Goal: Task Accomplishment & Management: Complete application form

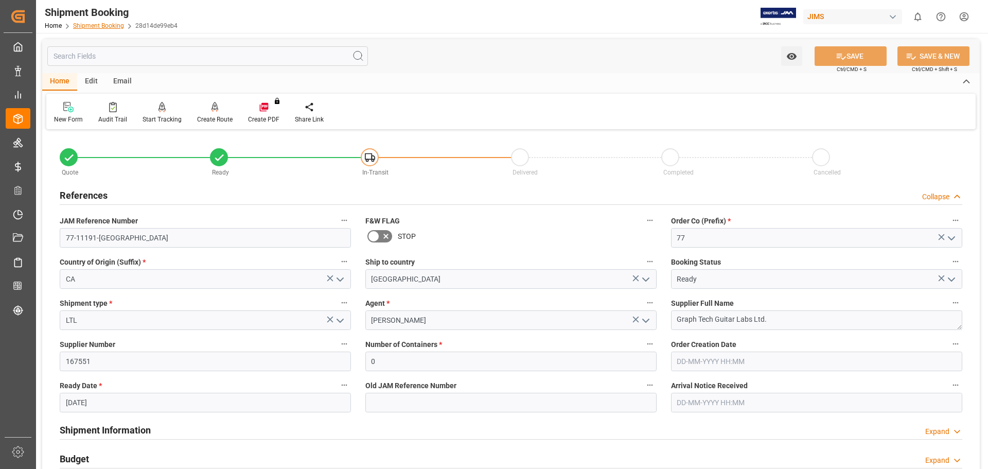
click at [98, 24] on link "Shipment Booking" at bounding box center [98, 25] width 51 height 7
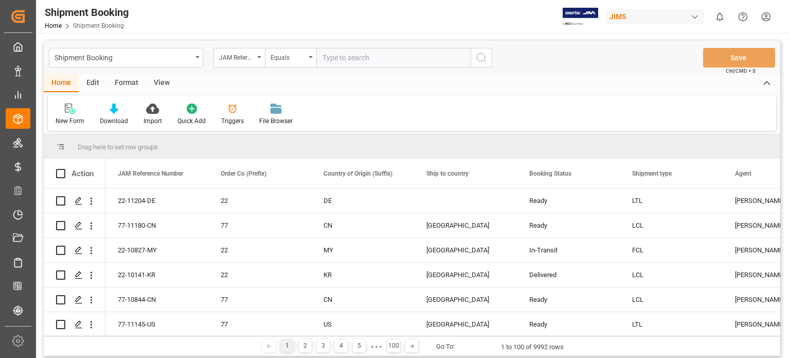
click at [101, 26] on span "Shipment Booking" at bounding box center [98, 25] width 51 height 7
click at [72, 113] on icon at bounding box center [70, 108] width 10 height 10
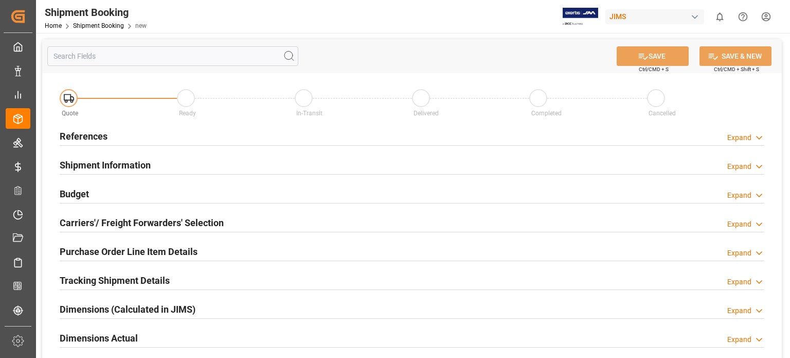
click at [90, 139] on h2 "References" at bounding box center [84, 136] width 48 height 14
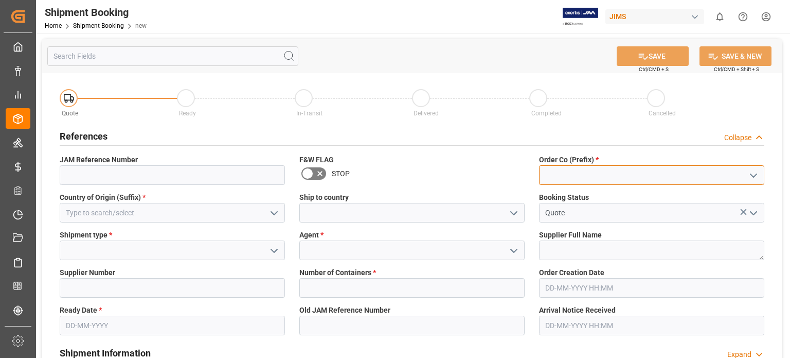
click at [550, 179] on input at bounding box center [651, 175] width 225 height 20
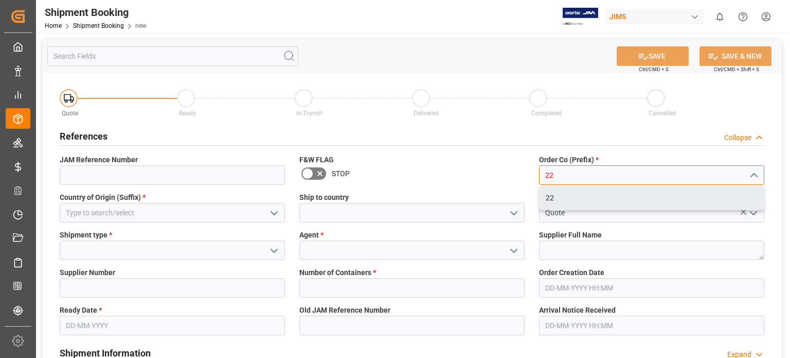
click at [562, 200] on div "22" at bounding box center [652, 197] width 224 height 23
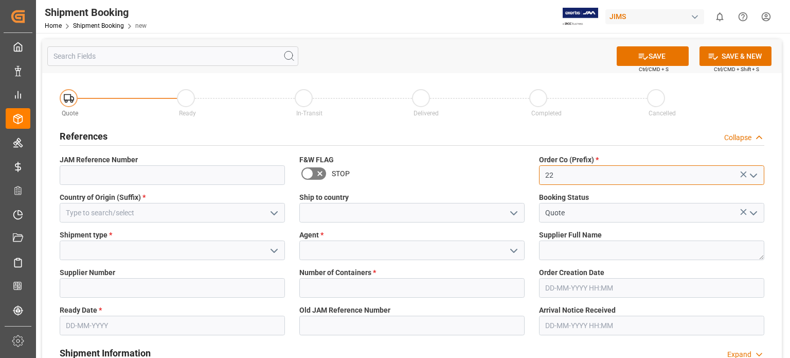
type input "22"
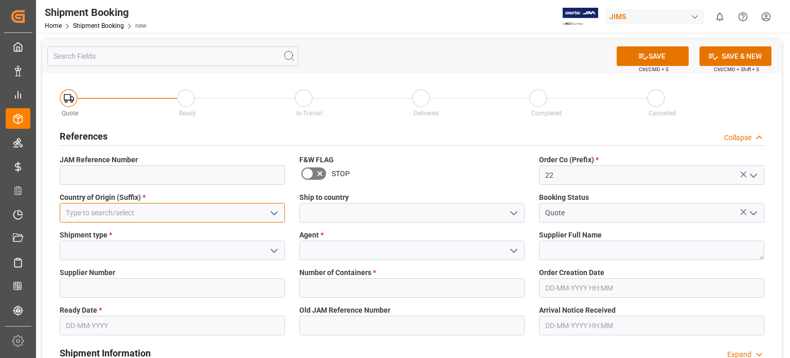
click at [85, 218] on input at bounding box center [172, 213] width 225 height 20
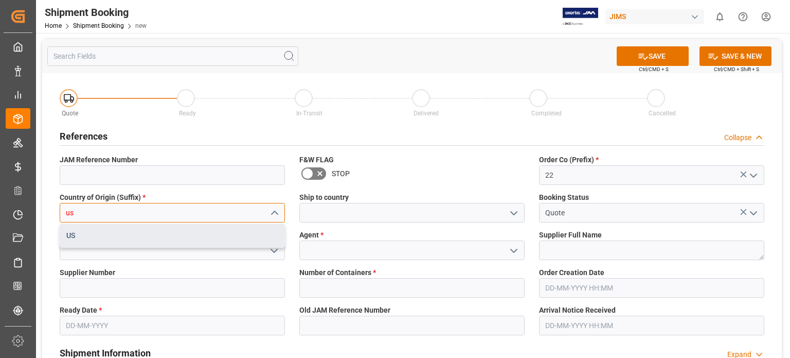
click at [129, 235] on div "US" at bounding box center [172, 235] width 224 height 23
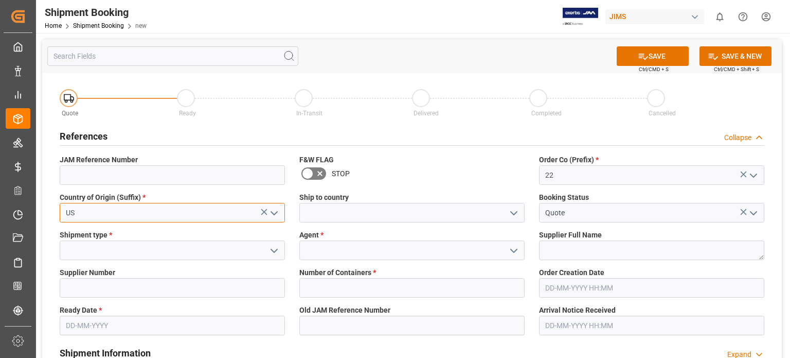
type input "US"
click at [337, 223] on div "Ship to country" at bounding box center [412, 207] width 240 height 38
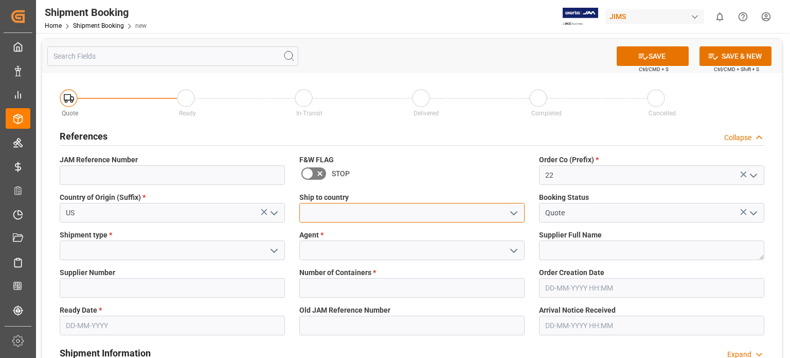
click at [354, 216] on input at bounding box center [412, 213] width 225 height 20
click at [513, 214] on polyline "open menu" at bounding box center [514, 213] width 6 height 3
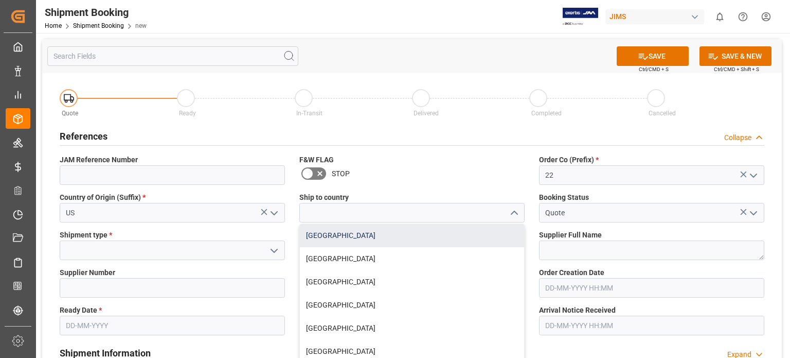
click at [474, 240] on div "[GEOGRAPHIC_DATA]" at bounding box center [412, 235] width 224 height 23
type input "[GEOGRAPHIC_DATA]"
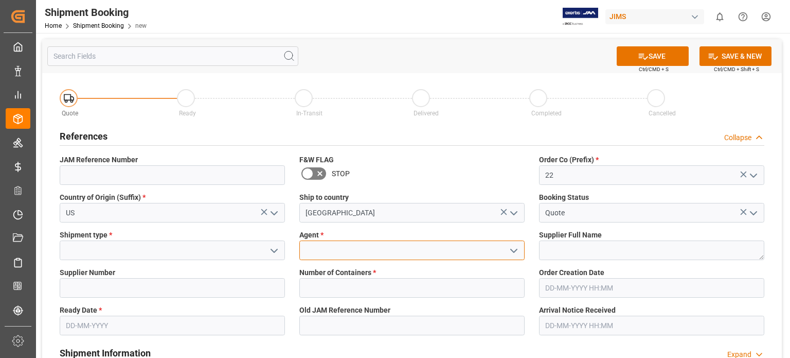
click at [337, 253] on input at bounding box center [412, 250] width 225 height 20
click at [515, 249] on icon "open menu" at bounding box center [514, 250] width 12 height 12
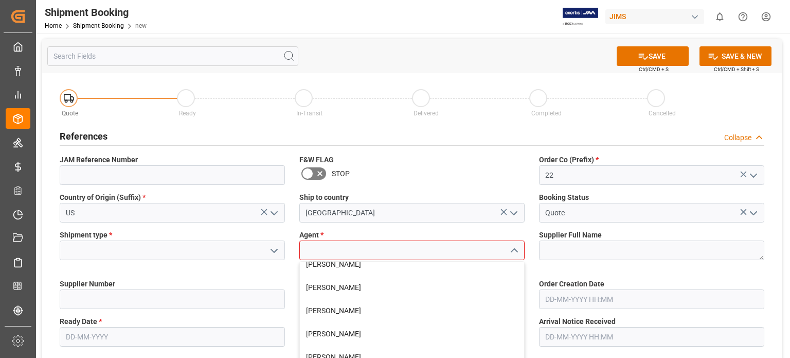
scroll to position [171, 0]
click at [362, 270] on div "[PERSON_NAME]" at bounding box center [412, 263] width 224 height 23
type input "[PERSON_NAME]"
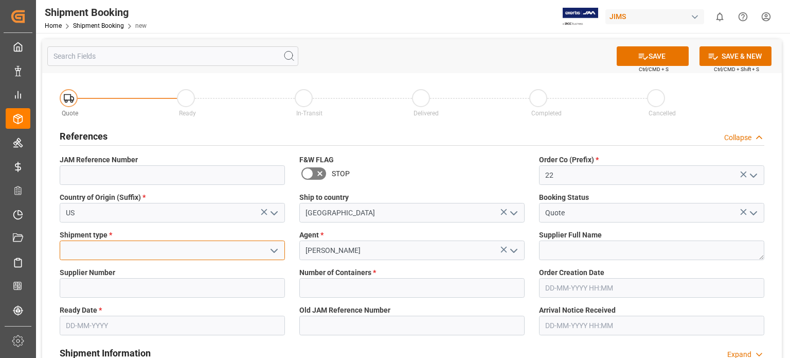
click at [96, 253] on input at bounding box center [172, 250] width 225 height 20
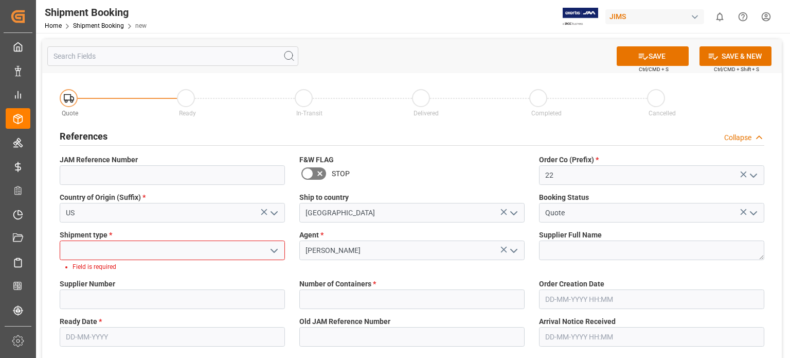
click at [274, 249] on icon "open menu" at bounding box center [274, 250] width 12 height 12
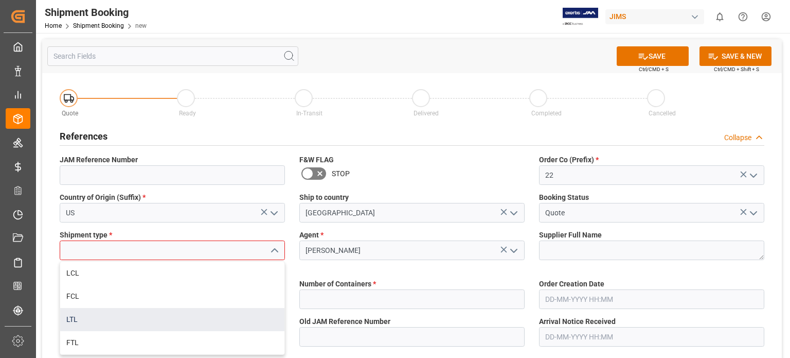
click at [200, 310] on div "LTL" at bounding box center [172, 319] width 224 height 23
type input "LTL"
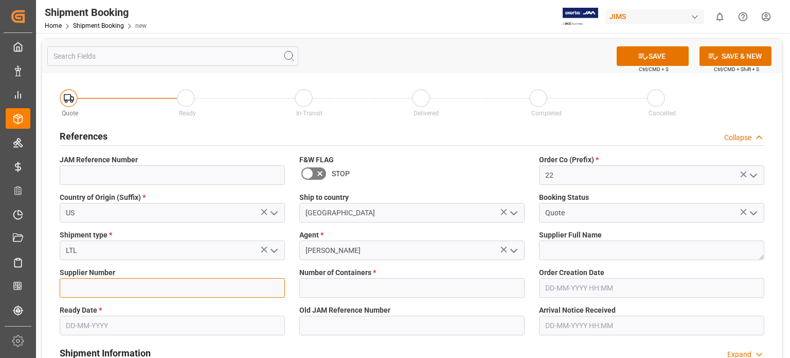
click at [106, 290] on input at bounding box center [172, 288] width 225 height 20
type input "518"
click at [95, 325] on input "text" at bounding box center [172, 325] width 225 height 20
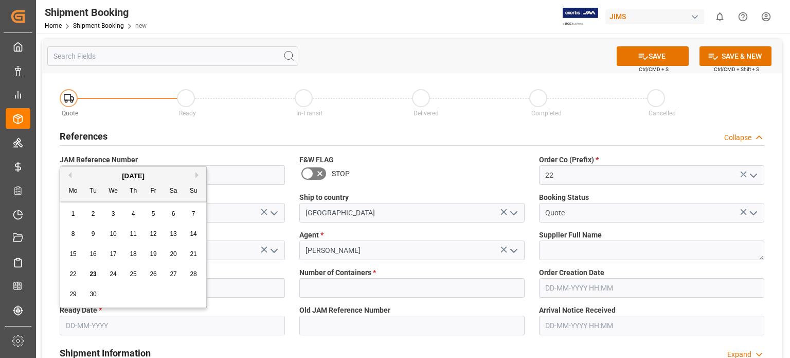
click at [95, 274] on span "23" at bounding box center [93, 273] width 7 height 7
type input "[DATE]"
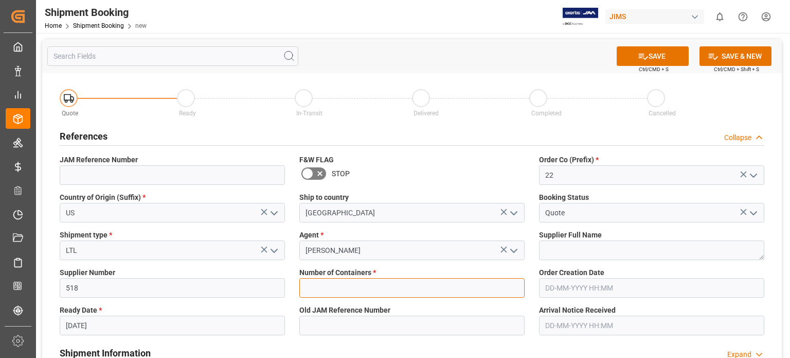
click at [331, 288] on input "text" at bounding box center [412, 288] width 225 height 20
type input "0"
click at [650, 53] on button "SAVE" at bounding box center [653, 56] width 72 height 20
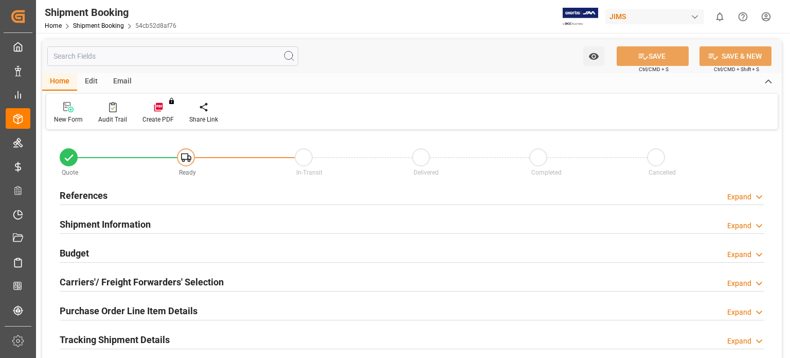
type input "0"
type input "[DATE]"
click at [89, 197] on h2 "References" at bounding box center [84, 195] width 48 height 14
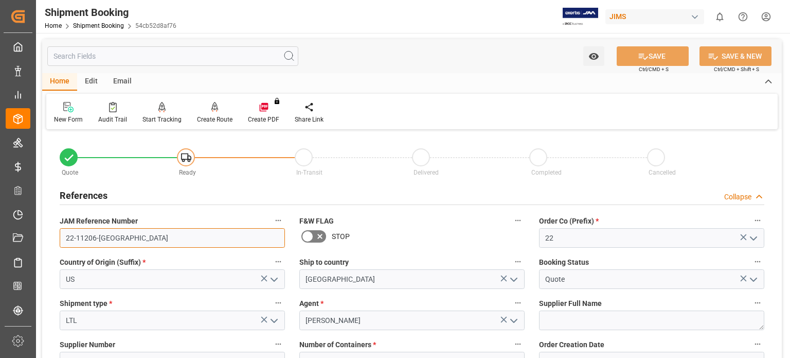
drag, startPoint x: 112, startPoint y: 236, endPoint x: 56, endPoint y: 236, distance: 56.6
click at [56, 236] on div "JAM Reference Number 22-11206-US" at bounding box center [172, 230] width 240 height 41
click at [113, 26] on link "Shipment Booking" at bounding box center [98, 25] width 51 height 7
